Goal: Information Seeking & Learning: Compare options

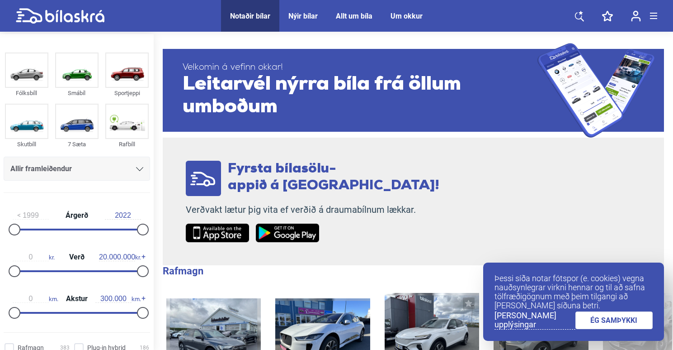
click at [89, 168] on div "Allir framleiðendur" at bounding box center [76, 168] width 133 height 13
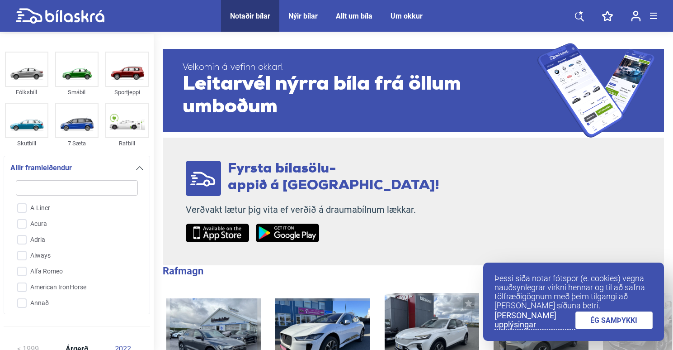
scroll to position [2, 0]
type input "V"
checkbox input "false"
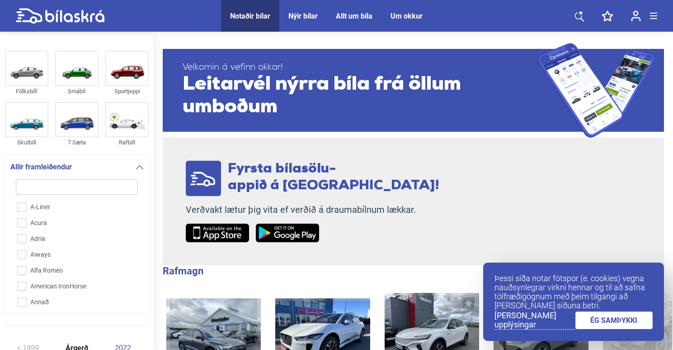
checkbox input "false"
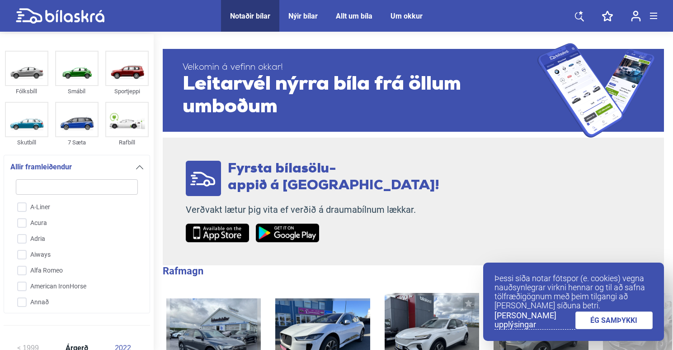
checkbox input "false"
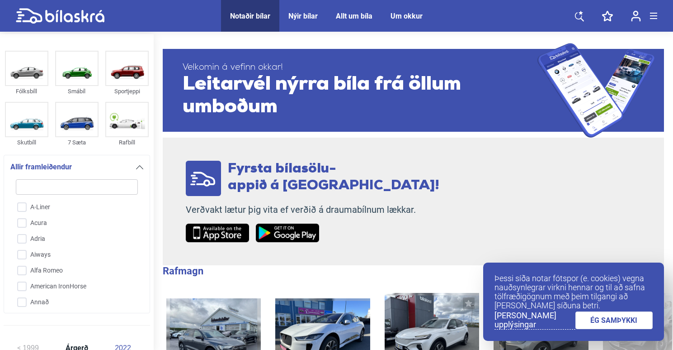
checkbox input "false"
type input "VW"
checkbox input "true"
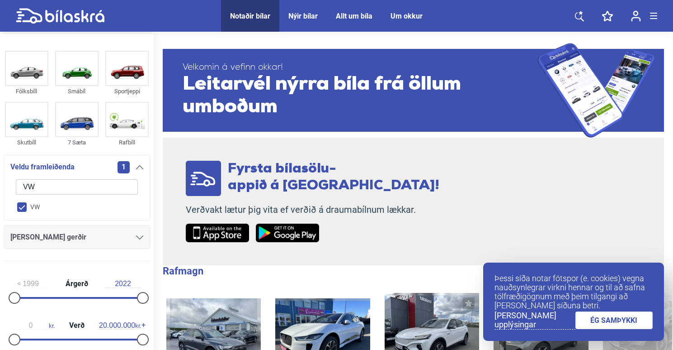
checkbox input "false"
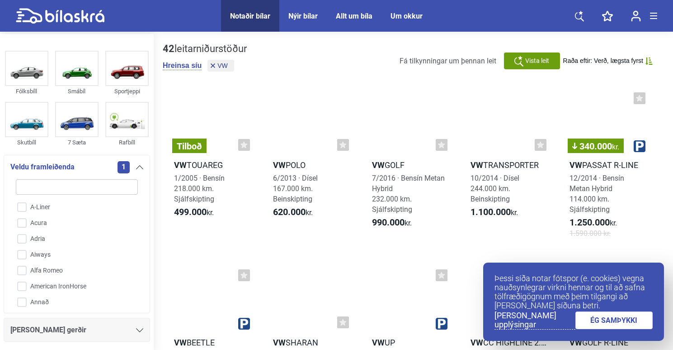
type input "V"
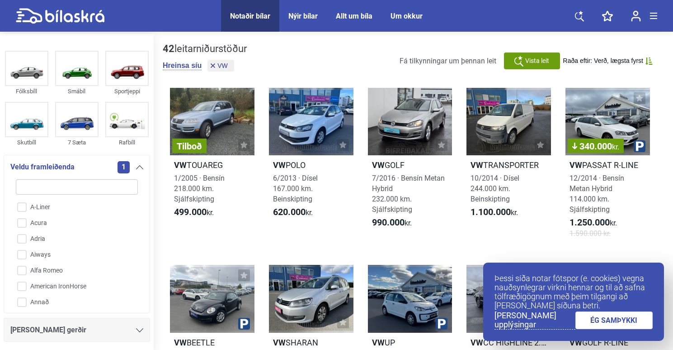
checkbox input "false"
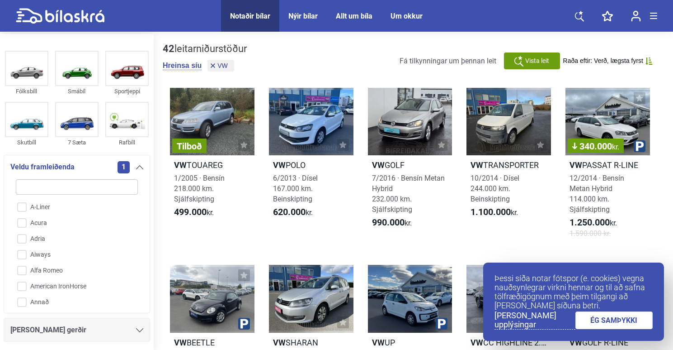
checkbox input "false"
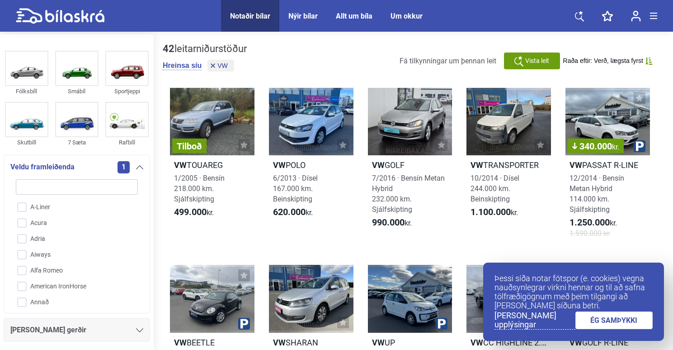
checkbox input "false"
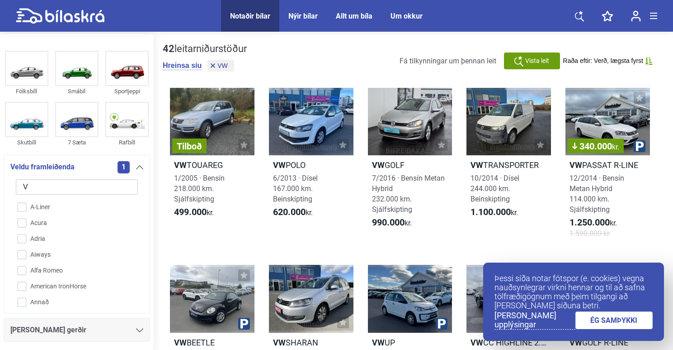
checkbox input "true"
type input "VW"
checkbox input "true"
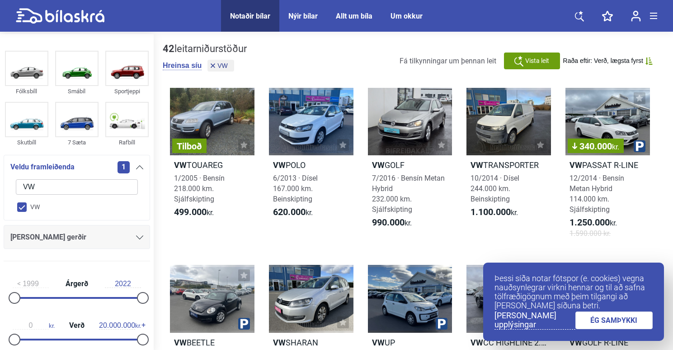
click at [118, 186] on input "VW" at bounding box center [77, 186] width 122 height 15
checkbox input "false"
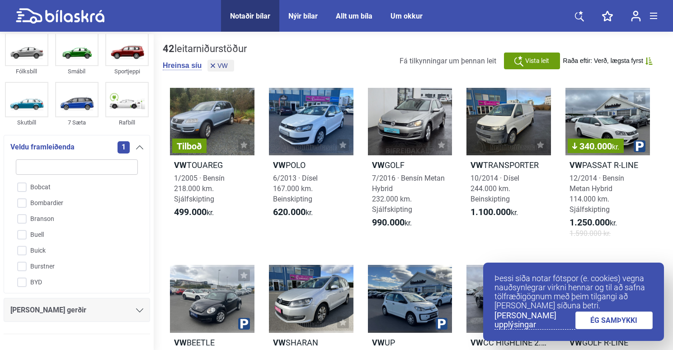
scroll to position [199, 0]
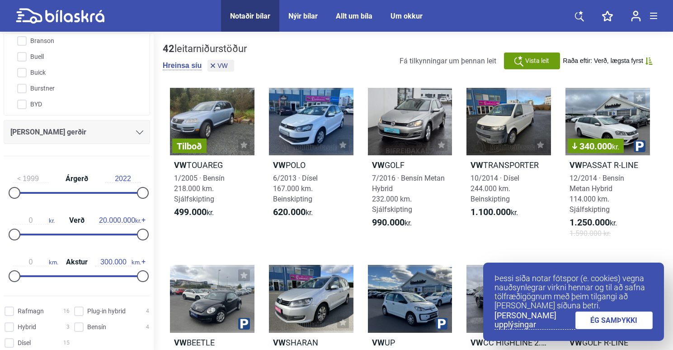
click at [94, 133] on div "[PERSON_NAME] gerðir" at bounding box center [76, 132] width 133 height 13
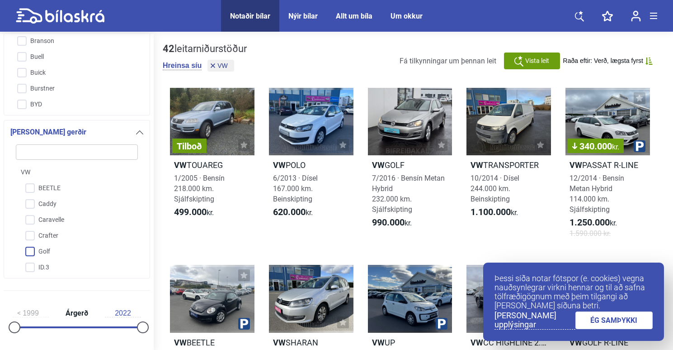
click at [32, 252] on input "Golf" at bounding box center [70, 252] width 123 height 16
checkbox input "true"
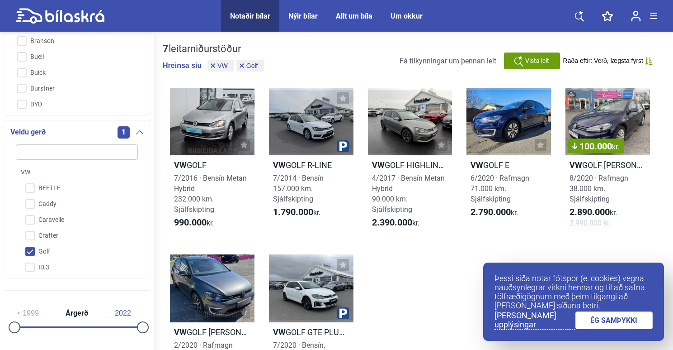
click at [136, 136] on div "1" at bounding box center [131, 132] width 26 height 12
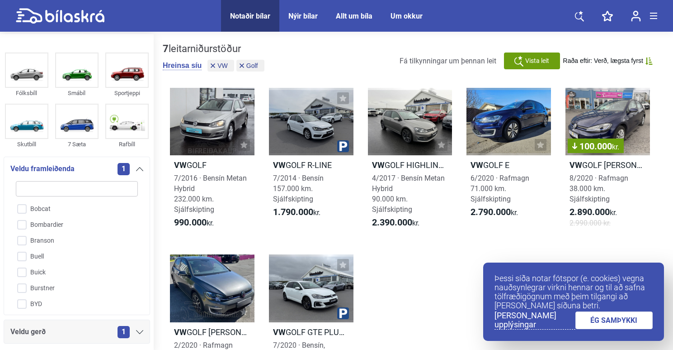
click at [136, 168] on icon at bounding box center [139, 169] width 7 height 4
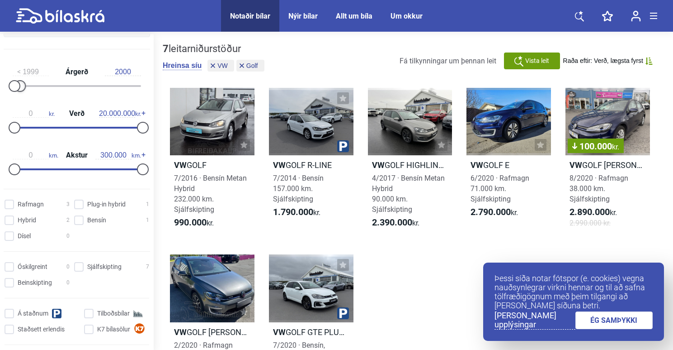
drag, startPoint x: 138, startPoint y: 87, endPoint x: 19, endPoint y: 96, distance: 118.9
click at [21, 97] on div "1999 Árgerð 2000" at bounding box center [77, 78] width 147 height 42
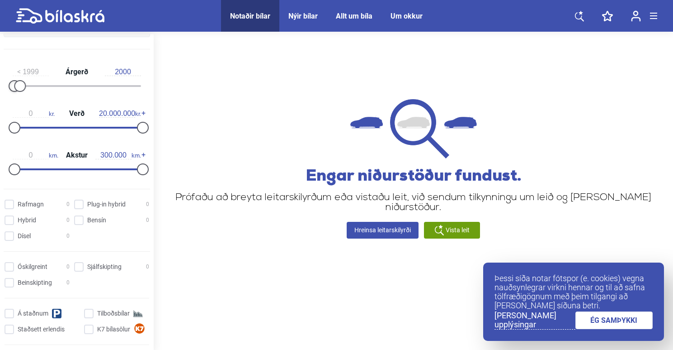
drag, startPoint x: 12, startPoint y: 87, endPoint x: 6, endPoint y: 90, distance: 7.3
click at [6, 90] on div "1999 Árgerð 2000" at bounding box center [77, 78] width 147 height 42
click at [22, 88] on div at bounding box center [26, 86] width 12 height 12
drag, startPoint x: 30, startPoint y: 89, endPoint x: 44, endPoint y: 87, distance: 14.6
click at [36, 88] on div "1999 Árgerð 2002" at bounding box center [77, 78] width 147 height 42
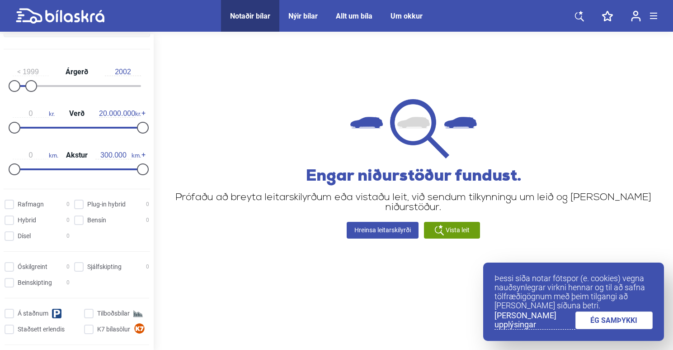
type input "2001"
